Goal: Task Accomplishment & Management: Manage account settings

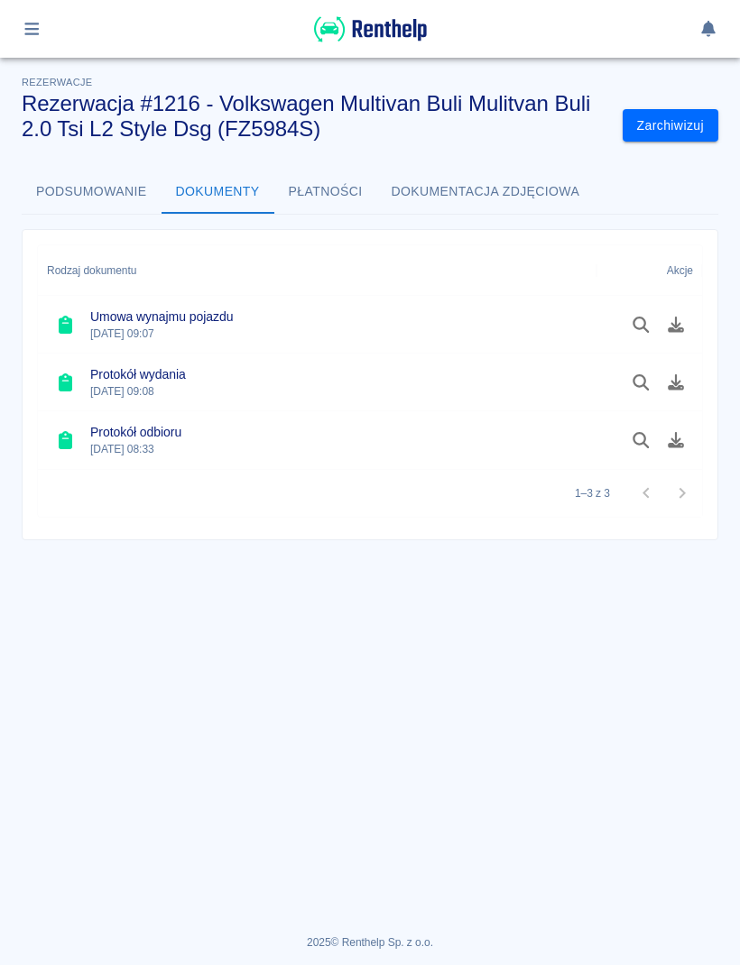
click at [42, 26] on button "button" at bounding box center [31, 29] width 35 height 31
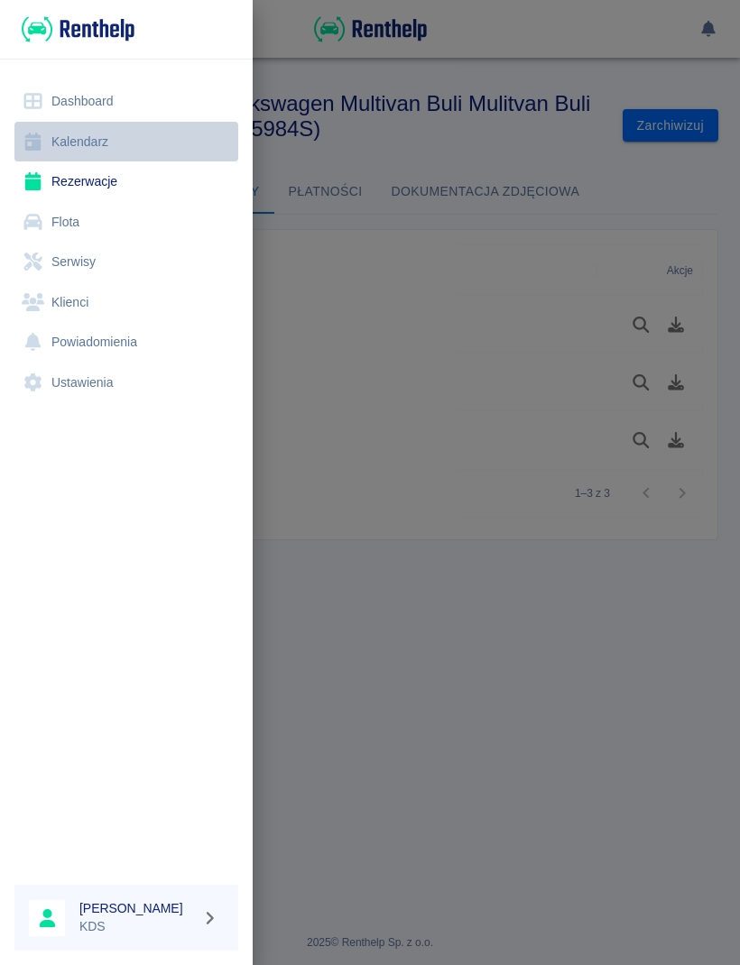
click at [108, 142] on link "Kalendarz" at bounding box center [126, 142] width 224 height 41
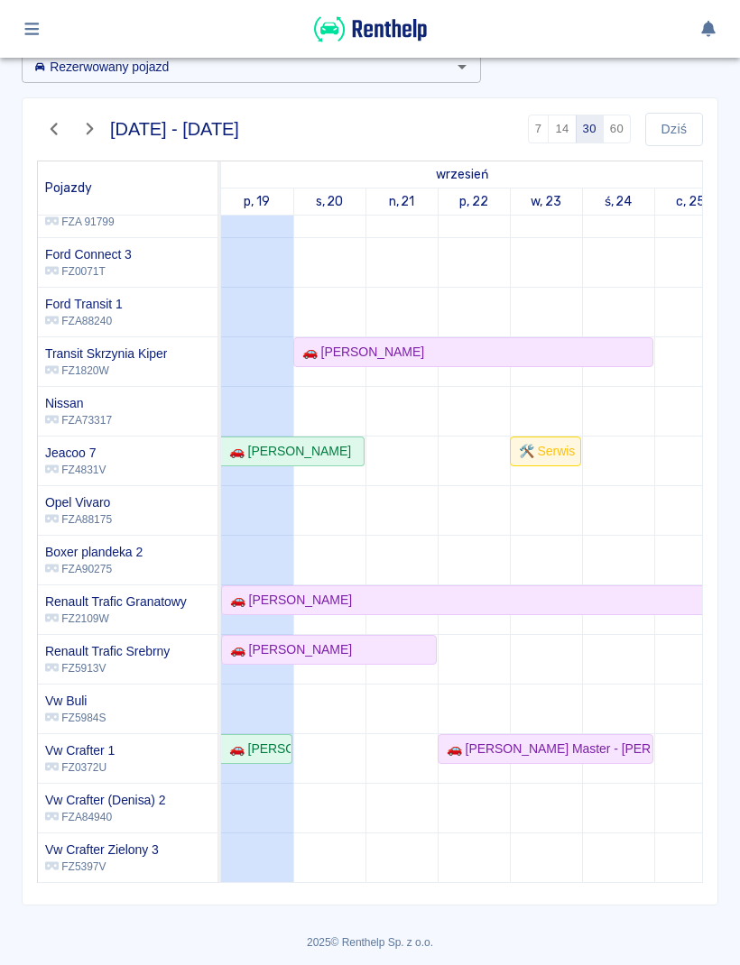
scroll to position [95, 0]
click at [387, 645] on div "🚗 [PERSON_NAME]" at bounding box center [329, 650] width 212 height 19
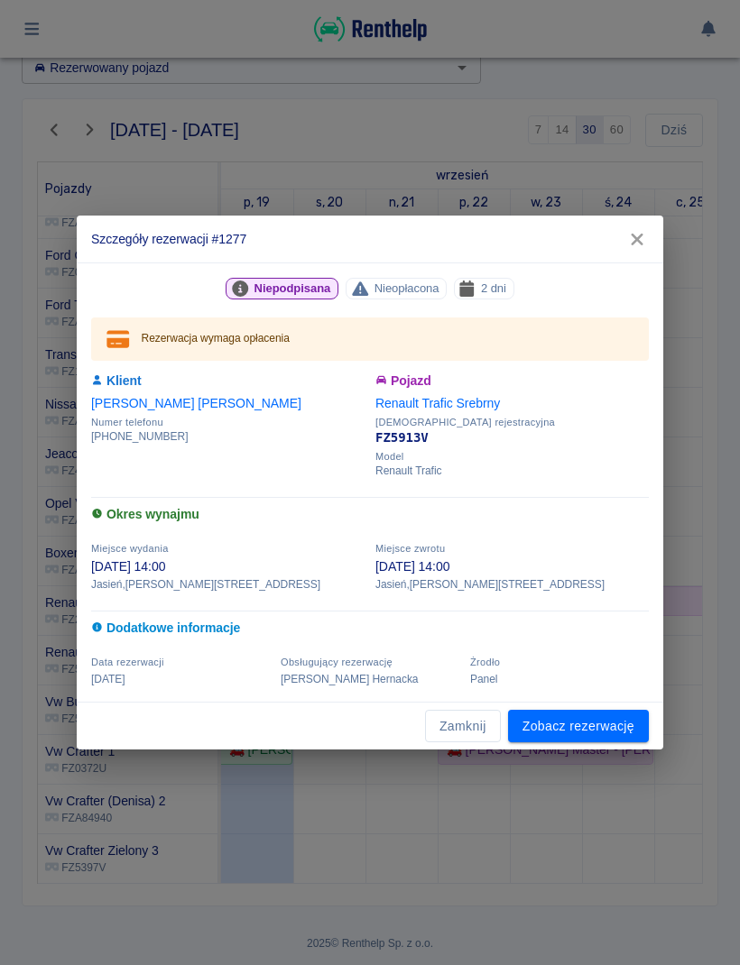
click at [606, 724] on link "Zobacz rezerwację" at bounding box center [578, 726] width 141 height 33
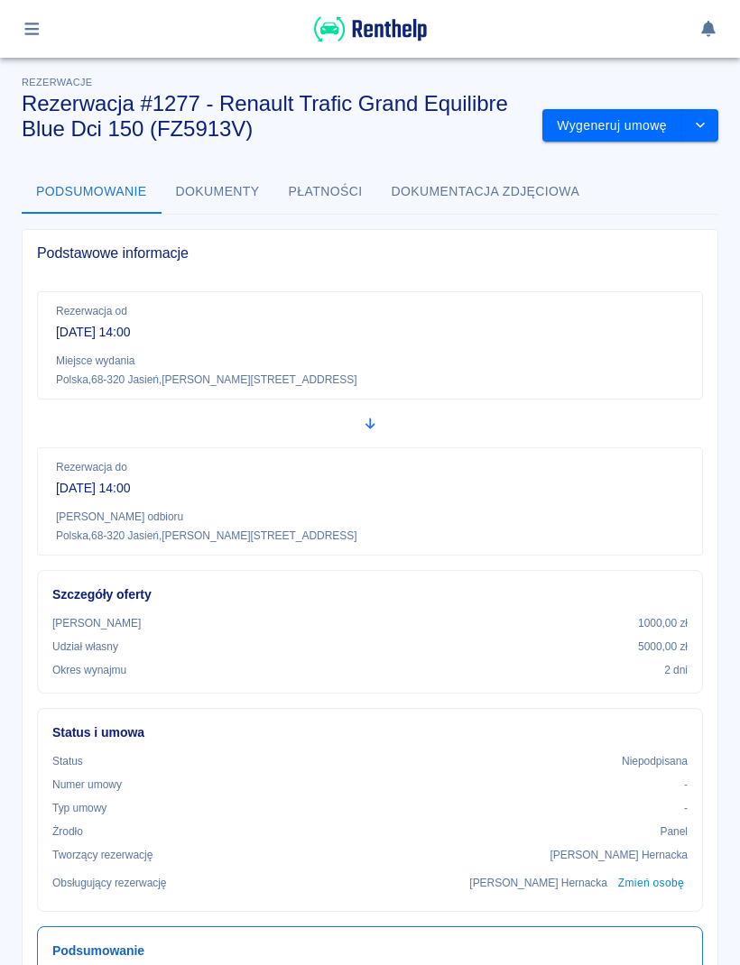
click at [715, 115] on button "drop-down" at bounding box center [700, 125] width 36 height 33
click at [682, 169] on li "Modyfikuj rezerwację" at bounding box center [630, 164] width 146 height 30
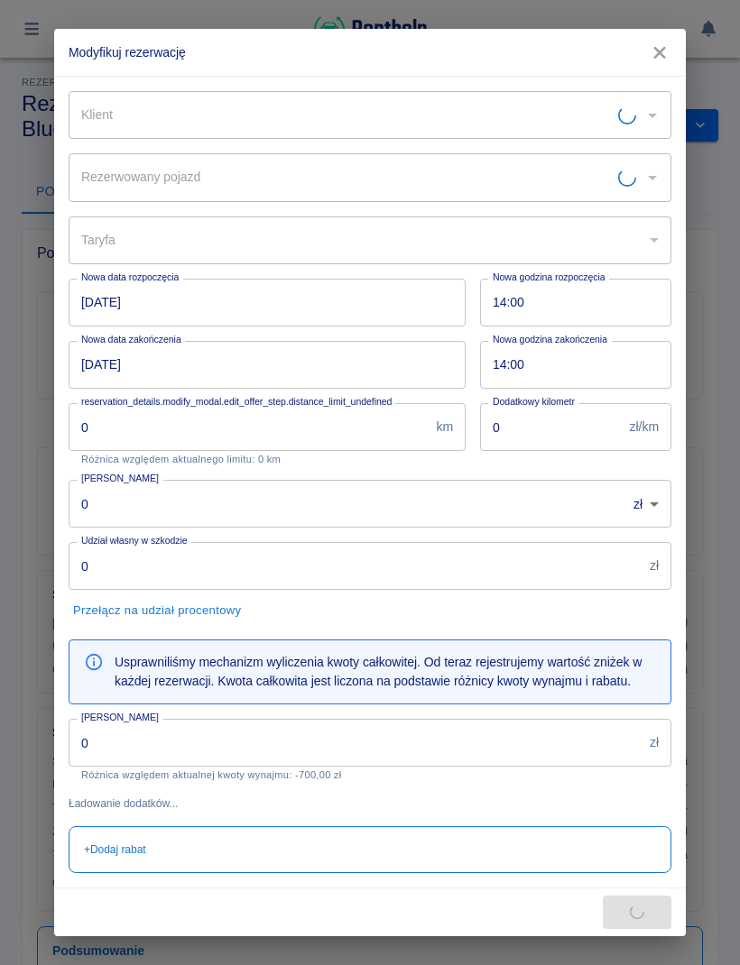
type input "Renault Trafic Srebrny - FZ5913V"
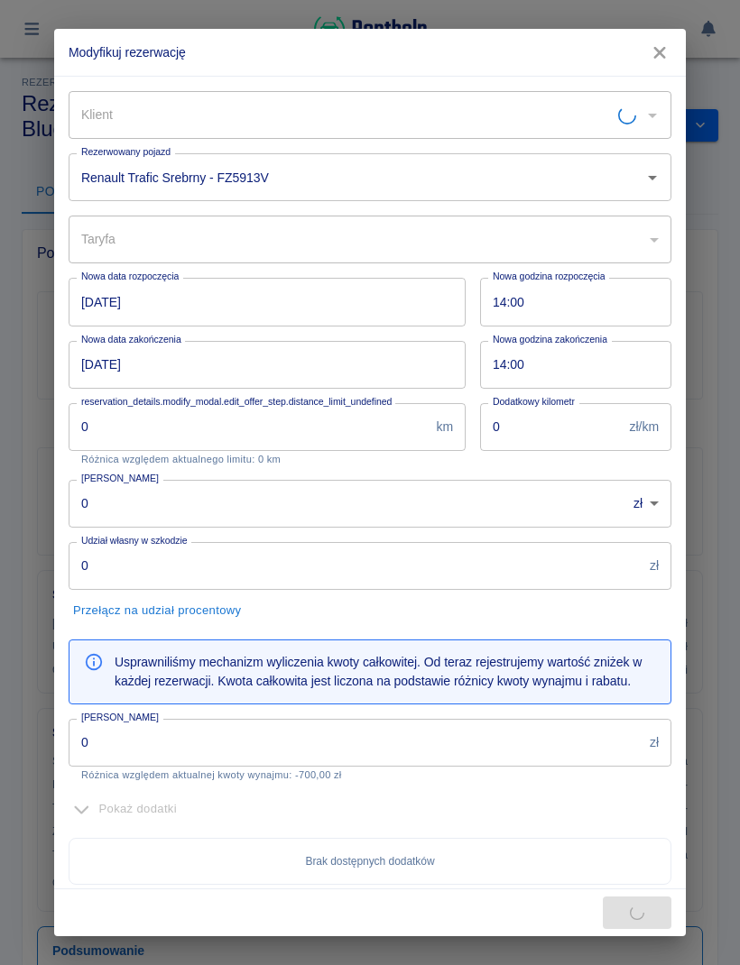
type input "[PERSON_NAME]"
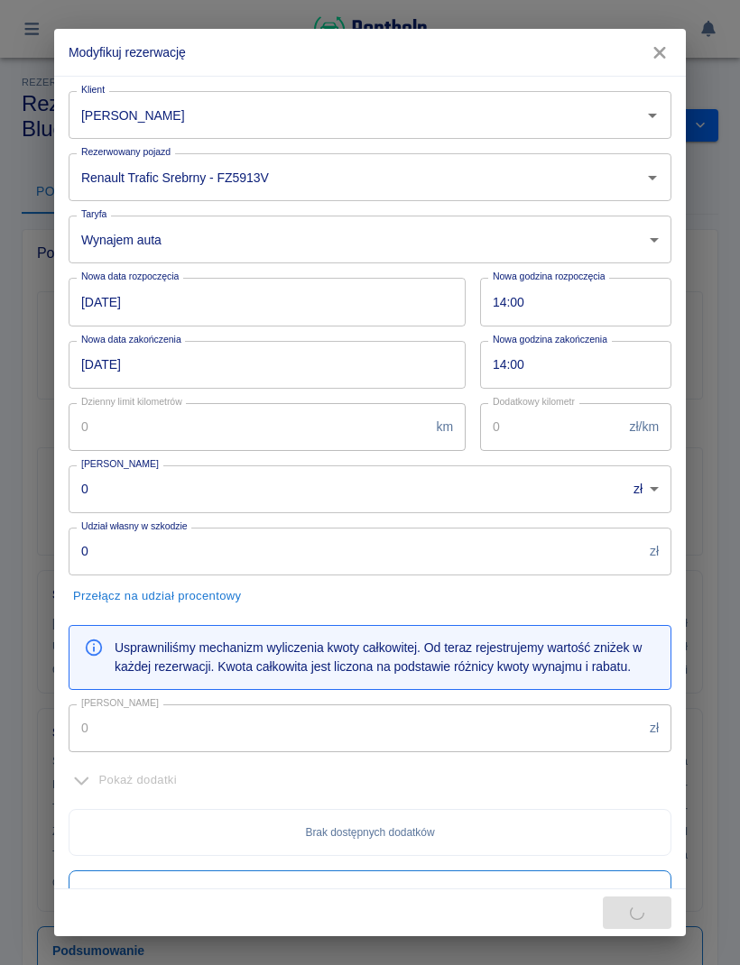
type input "1000"
type input "5000"
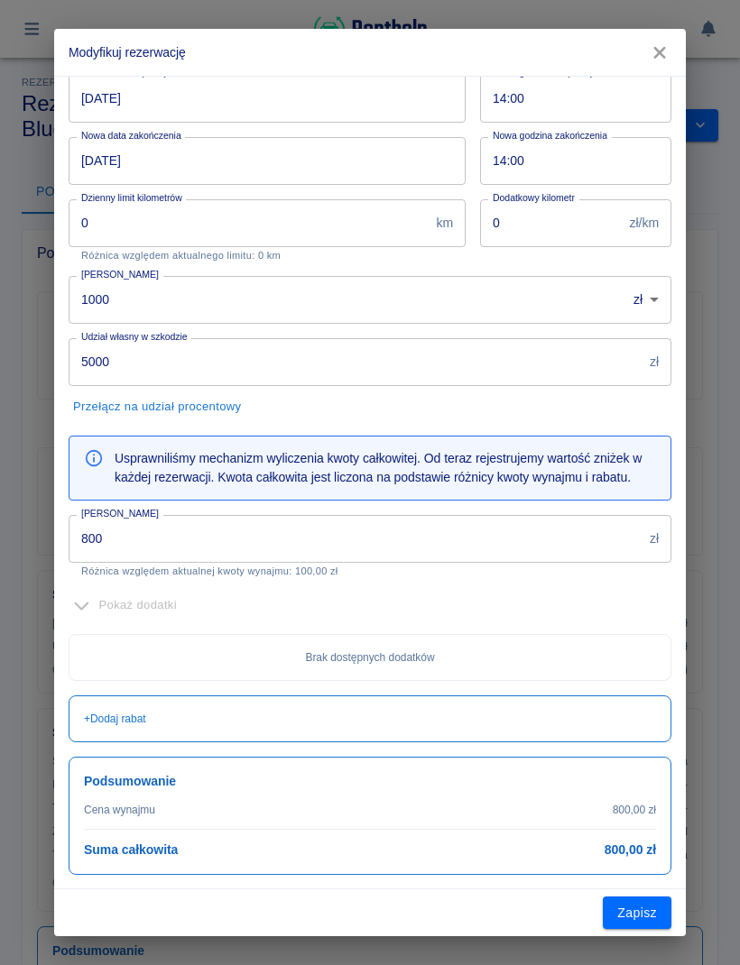
scroll to position [203, 0]
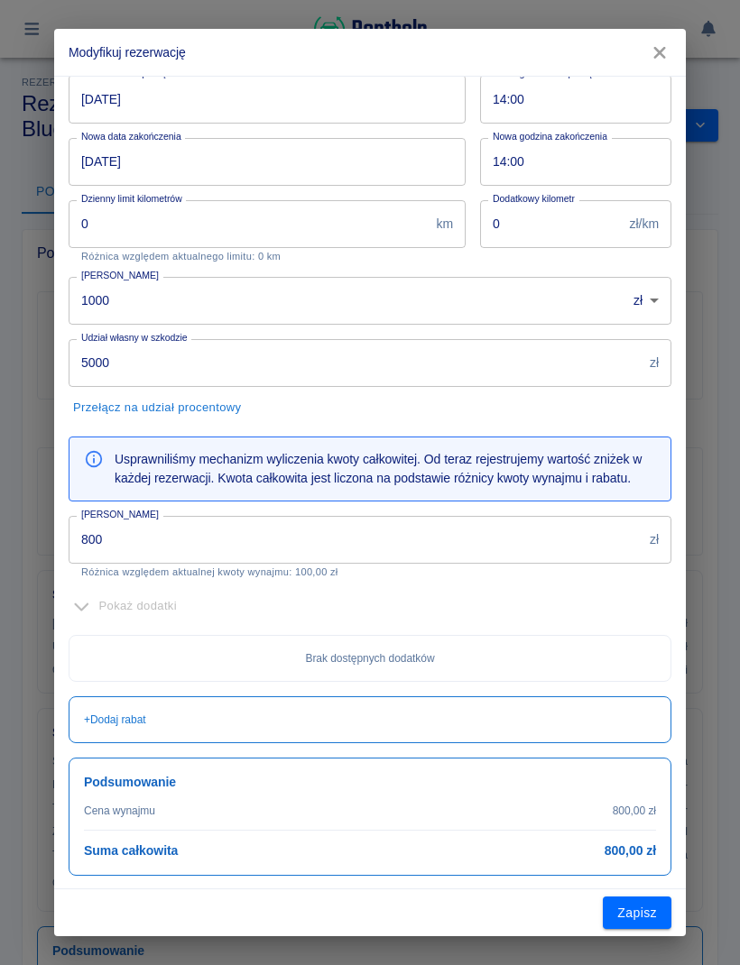
click at [567, 534] on input "800" at bounding box center [356, 540] width 574 height 48
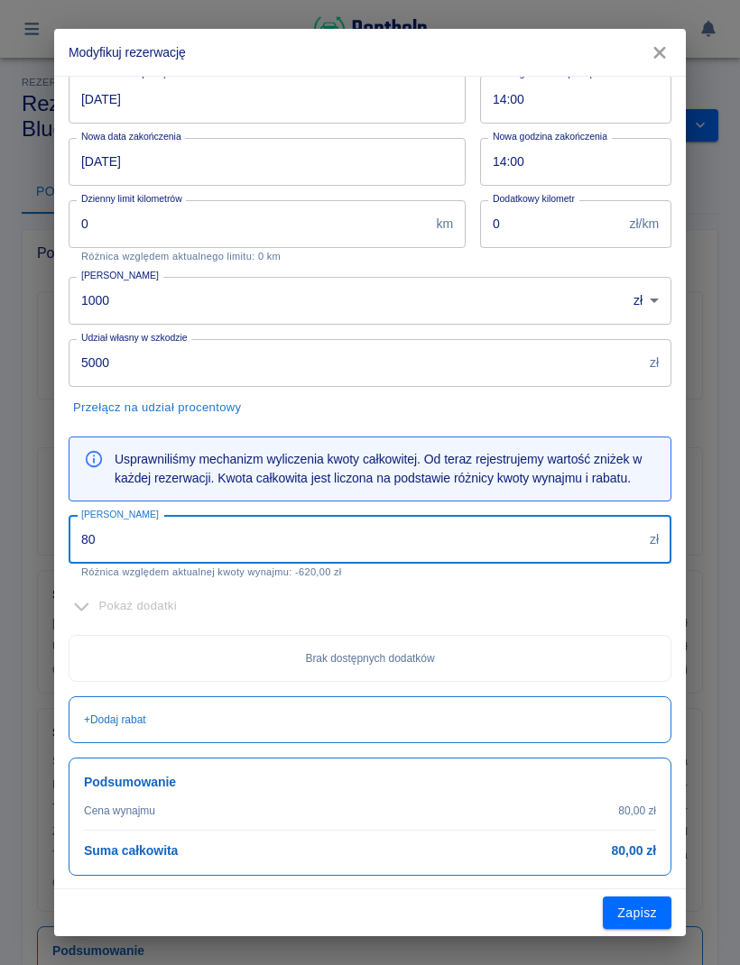
type input "8"
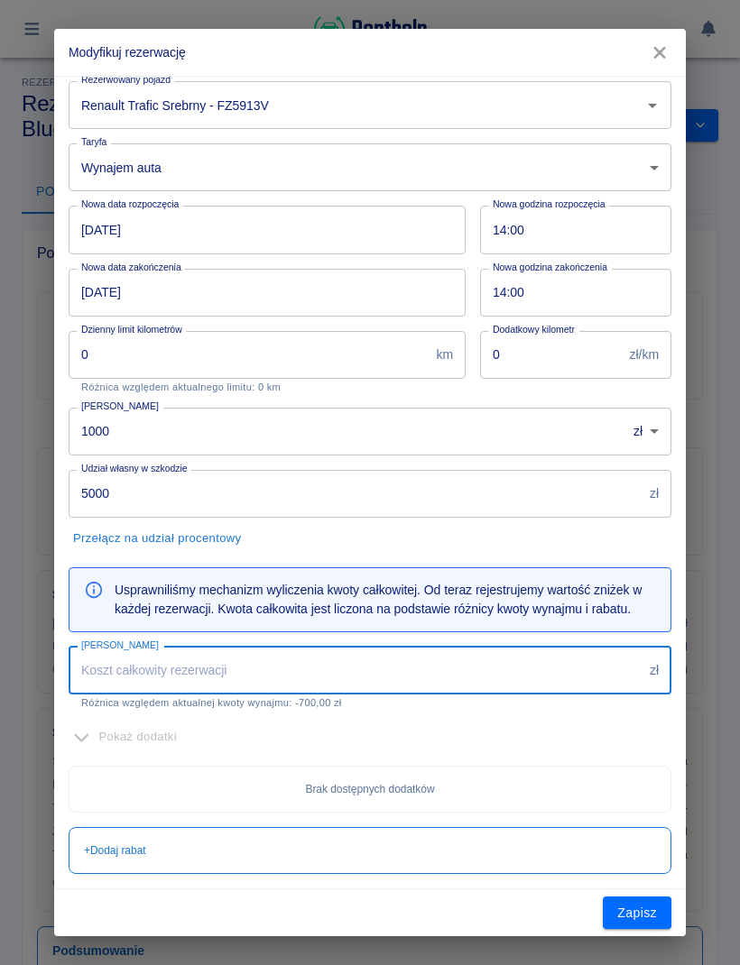
scroll to position [70, 0]
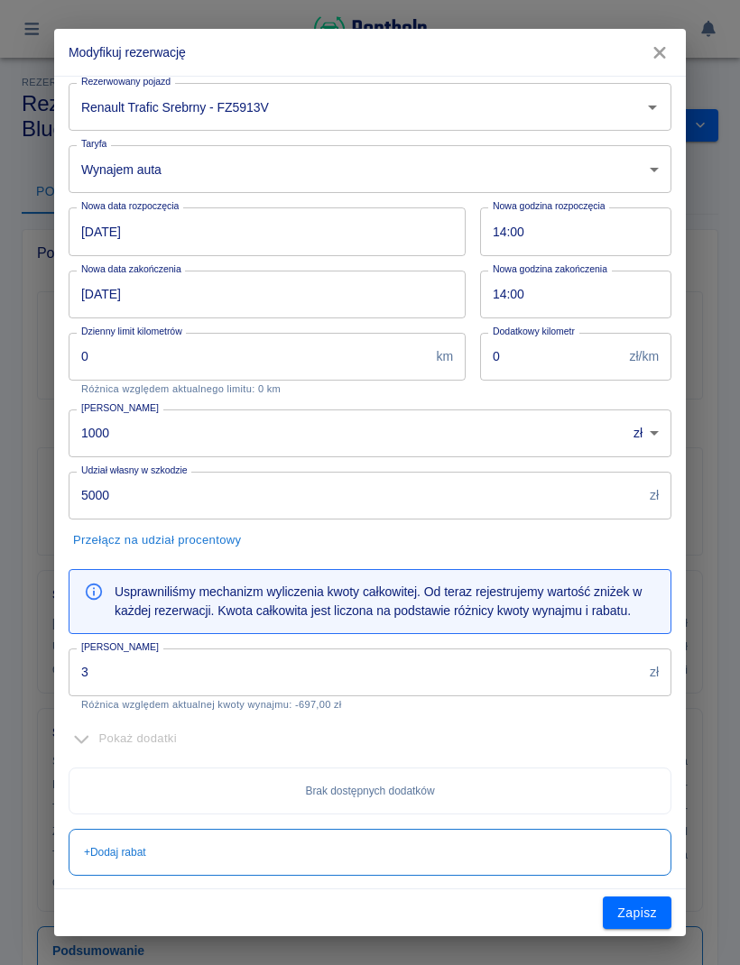
click at [323, 634] on div "Kwota wynajmu 3 zł Kwota wynajmu Różnica względem aktualnej kwoty wynajmu: -697…" at bounding box center [362, 672] width 617 height 77
click at [339, 673] on input "3" at bounding box center [356, 672] width 574 height 48
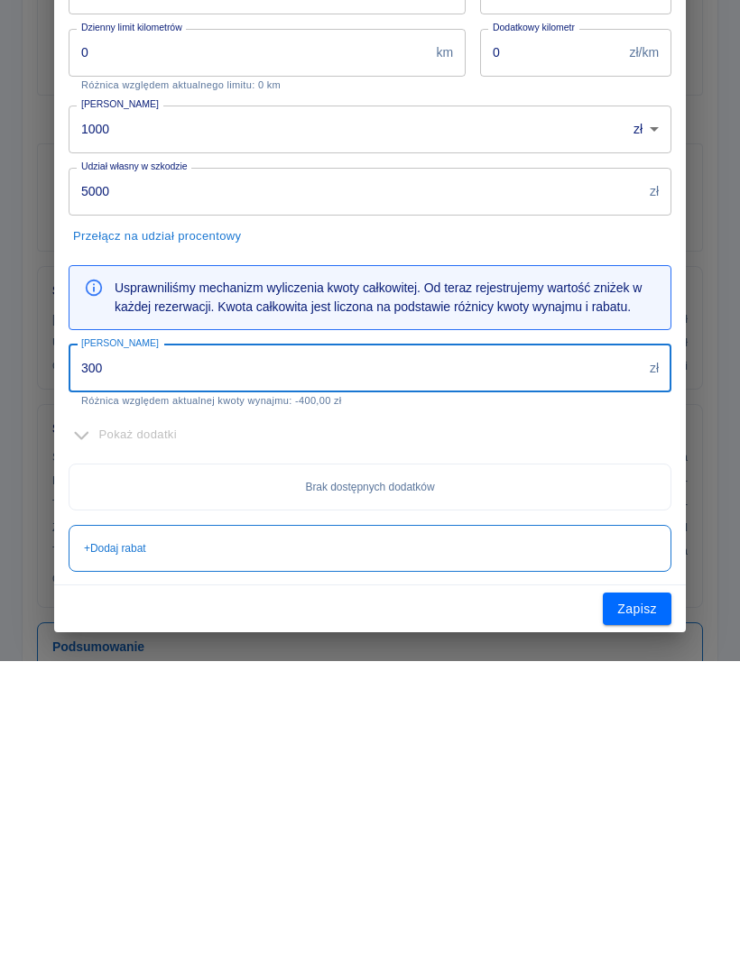
type input "300"
click at [656, 897] on button "Zapisz" at bounding box center [636, 913] width 69 height 33
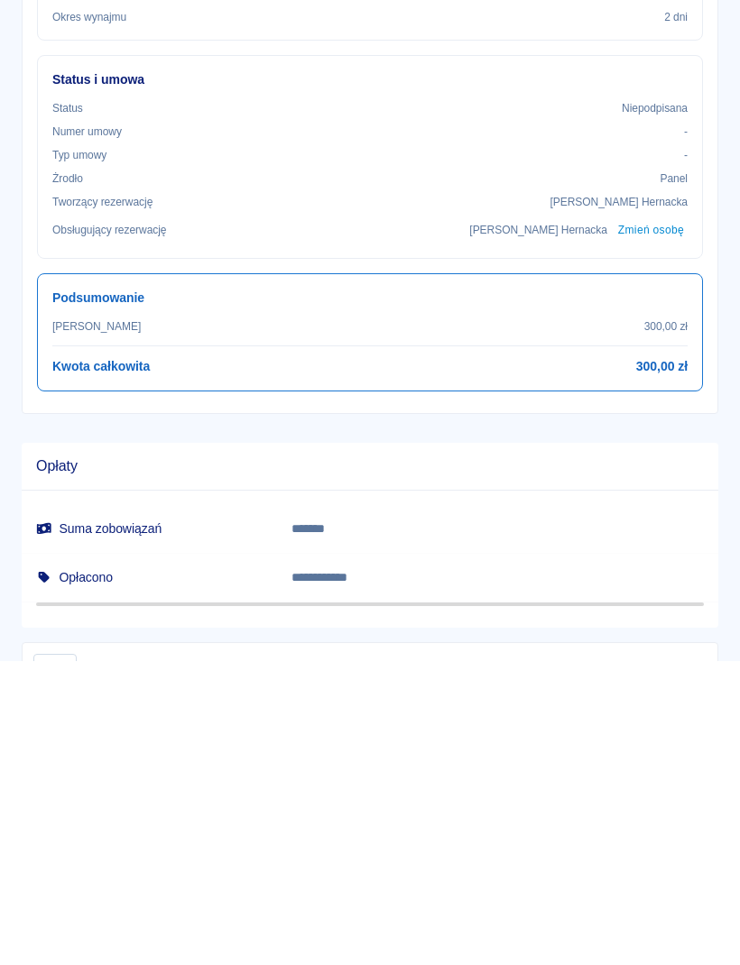
scroll to position [348, 0]
click at [33, 207] on div "Szczegóły oferty Kaucja 1000,00 zł Udział własny 5000,00 zł Okres wynajmu 2 dni" at bounding box center [363, 276] width 680 height 138
click at [24, 207] on div "Szczegóły oferty Kaucja 1000,00 zł Udział własny 5000,00 zł Okres wynajmu 2 dni" at bounding box center [363, 276] width 680 height 138
click at [46, 222] on div "Szczegóły oferty Kaucja 1000,00 zł Udział własny 5000,00 zł Okres wynajmu 2 dni" at bounding box center [370, 284] width 666 height 124
click at [29, 207] on div "Szczegóły oferty Kaucja 1000,00 zł Udział własny 5000,00 zł Okres wynajmu 2 dni" at bounding box center [363, 276] width 680 height 138
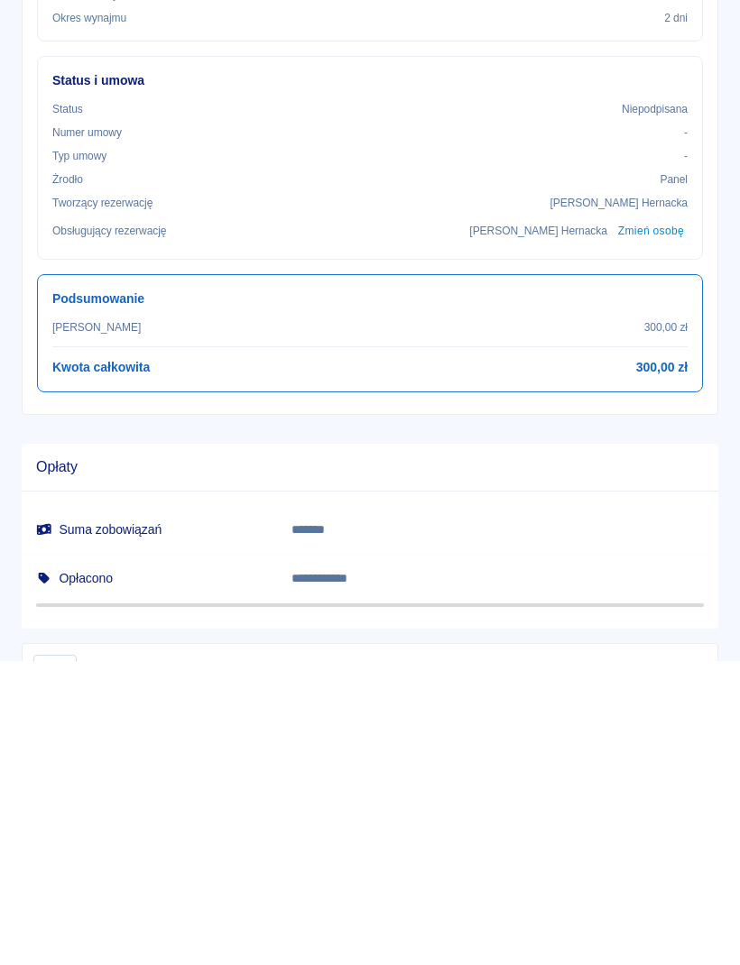
click at [31, 207] on div "Szczegóły oferty Kaucja 1000,00 zł Udział własny 5000,00 zł Okres wynajmu 2 dni" at bounding box center [363, 276] width 680 height 138
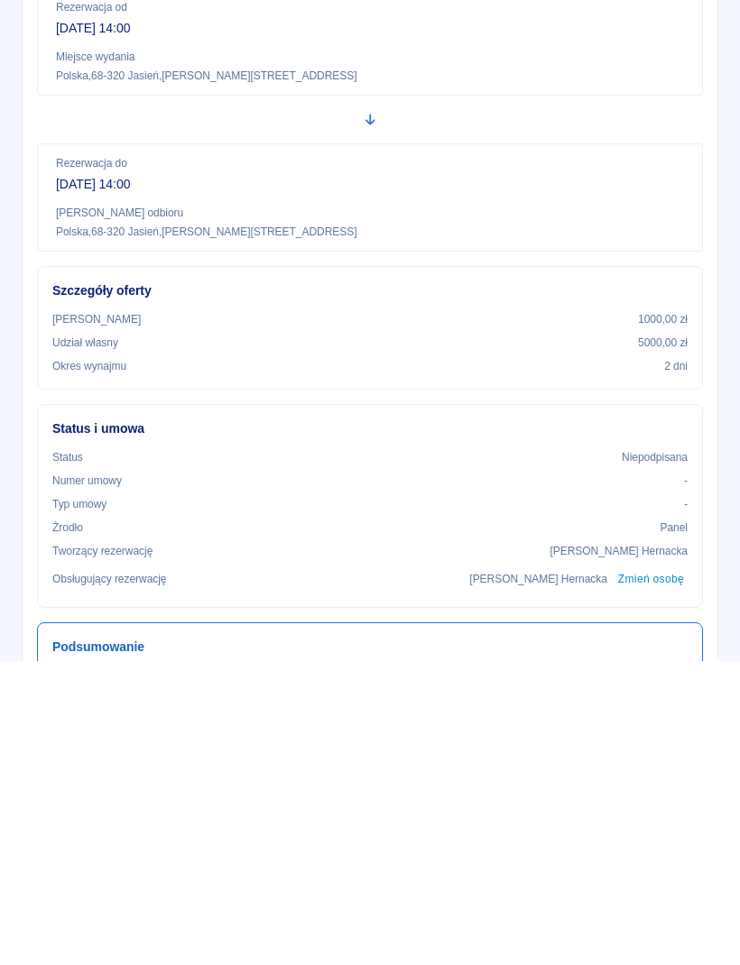
scroll to position [-1, 0]
click at [40, 291] on div "Rezerwacja od [DATE] 14:00 Miejsce wydania [GEOGRAPHIC_DATA] , 68-320 [STREET_A…" at bounding box center [370, 345] width 666 height 108
click at [41, 41] on button "button" at bounding box center [31, 29] width 35 height 31
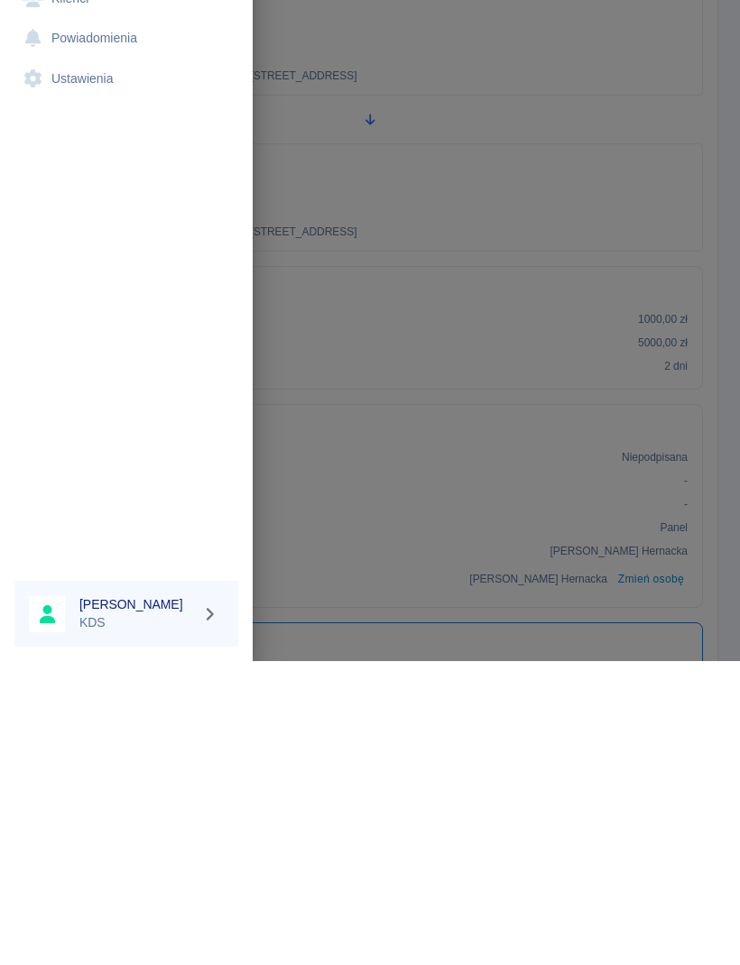
click at [117, 133] on link "Kalendarz" at bounding box center [126, 142] width 224 height 41
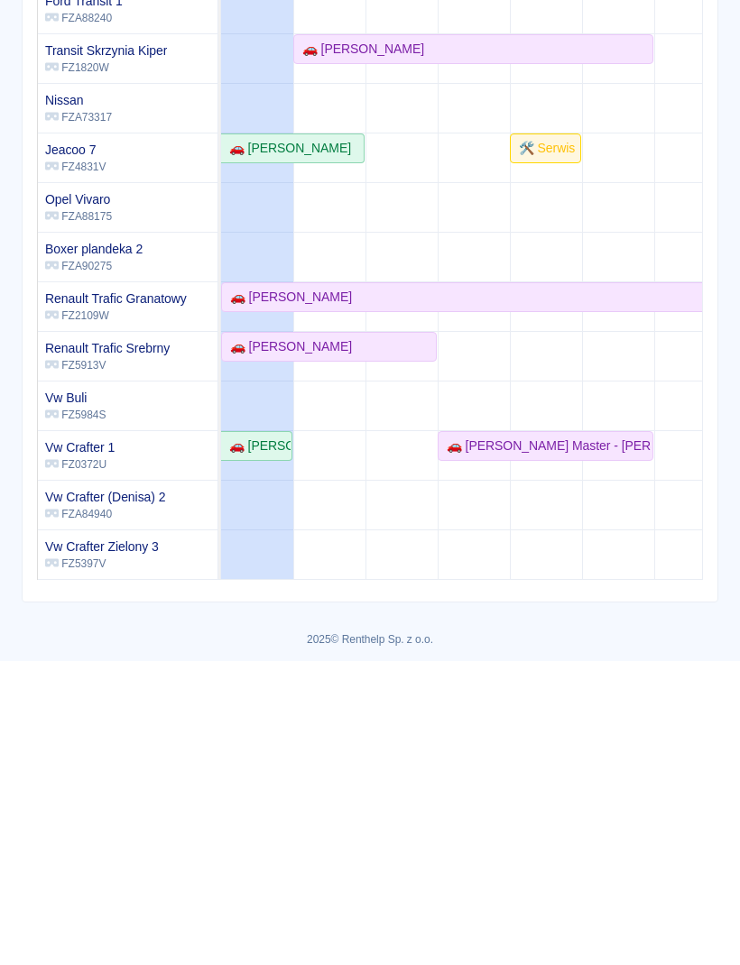
scroll to position [275, 0]
